Goal: Navigation & Orientation: Find specific page/section

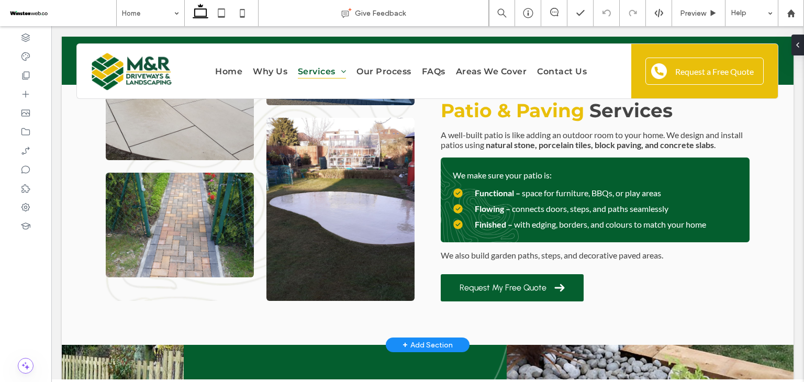
scroll to position [2115, 0]
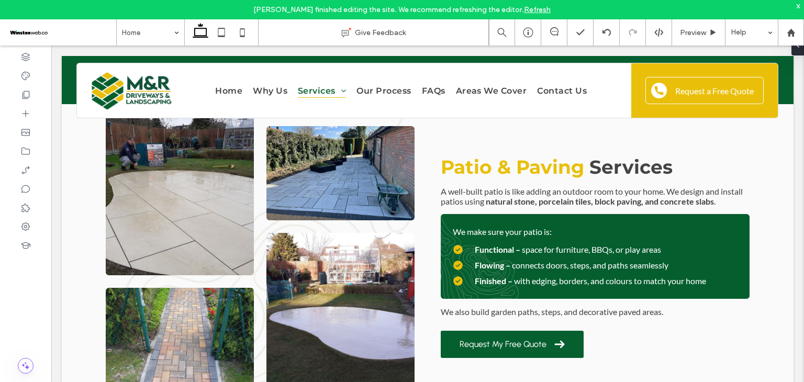
click at [527, 10] on link "Refresh" at bounding box center [537, 9] width 27 height 9
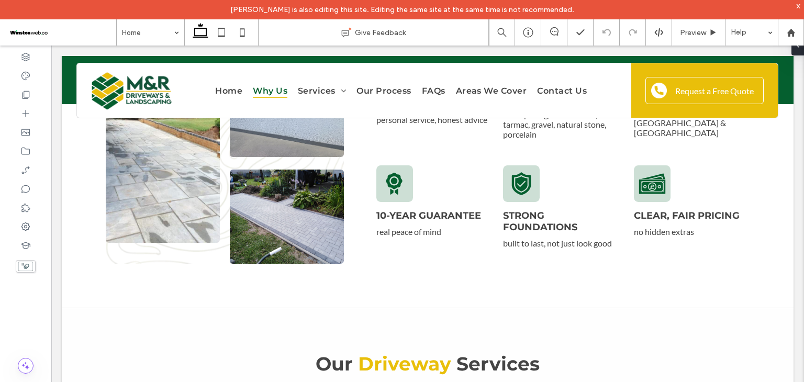
click at [31, 41] on span at bounding box center [62, 32] width 108 height 21
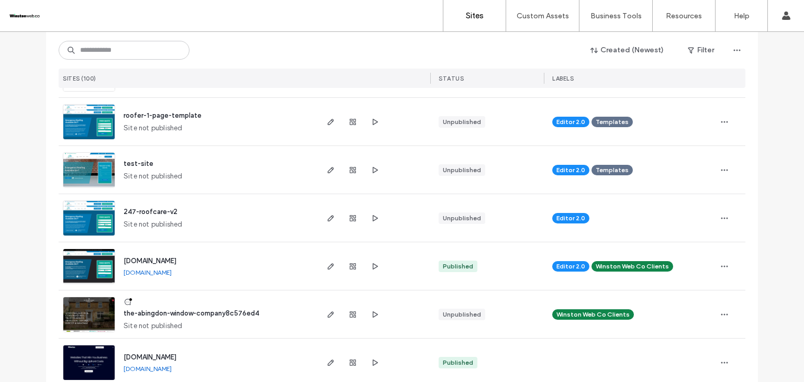
scroll to position [209, 0]
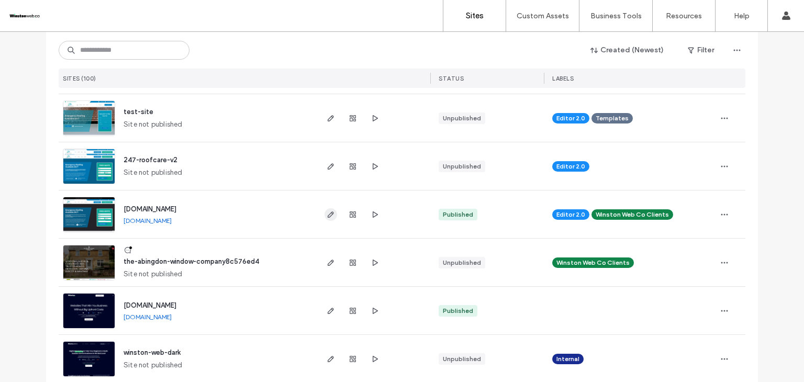
click at [329, 214] on use "button" at bounding box center [331, 214] width 6 height 6
